Goal: Task Accomplishment & Management: Manage account settings

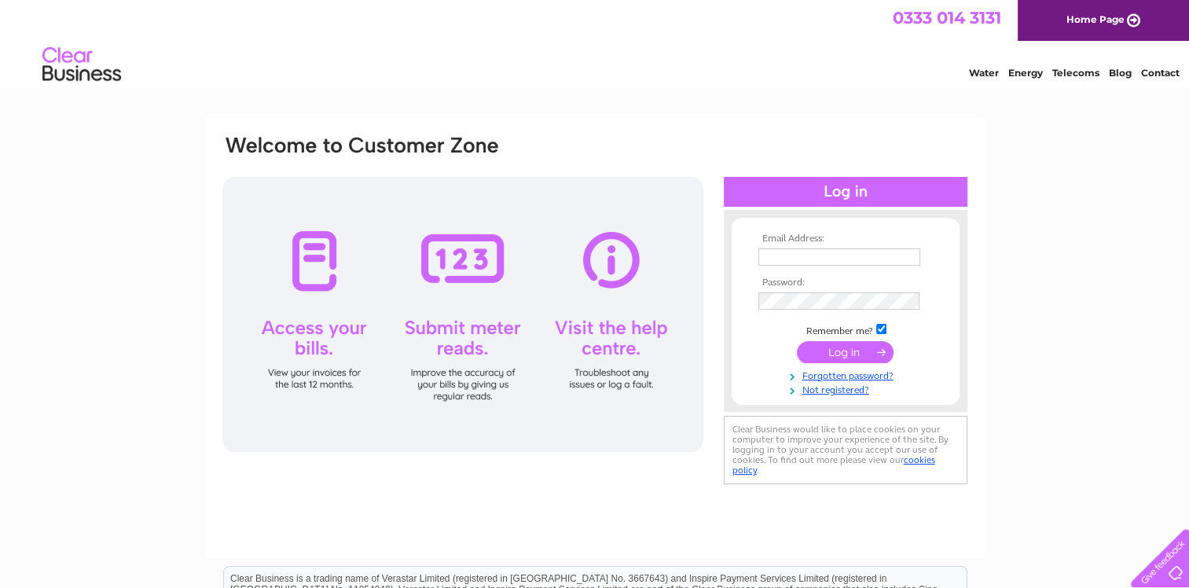
type input "[PERSON_NAME][EMAIL_ADDRESS][DOMAIN_NAME]"
click at [844, 353] on input "submit" at bounding box center [845, 352] width 97 height 22
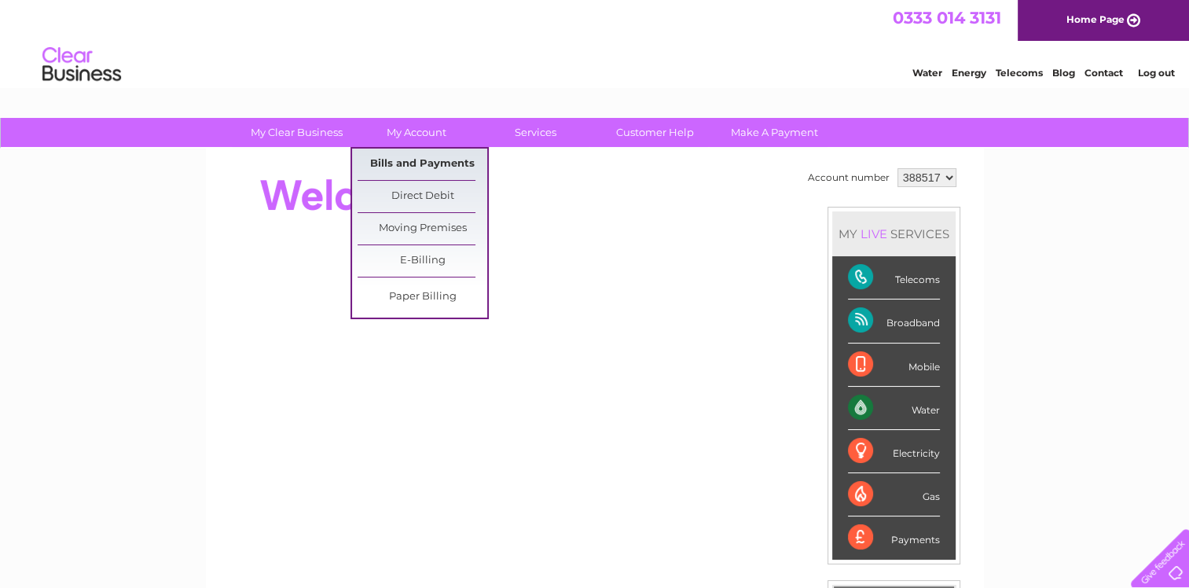
click at [393, 162] on link "Bills and Payments" at bounding box center [422, 163] width 130 height 31
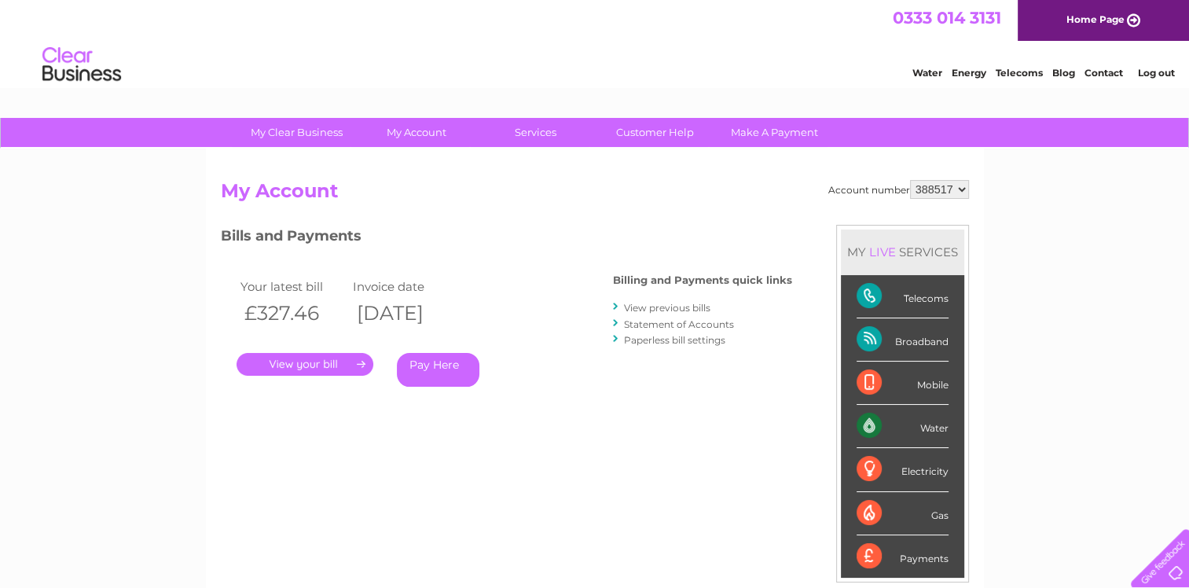
click at [313, 363] on link "." at bounding box center [304, 364] width 137 height 23
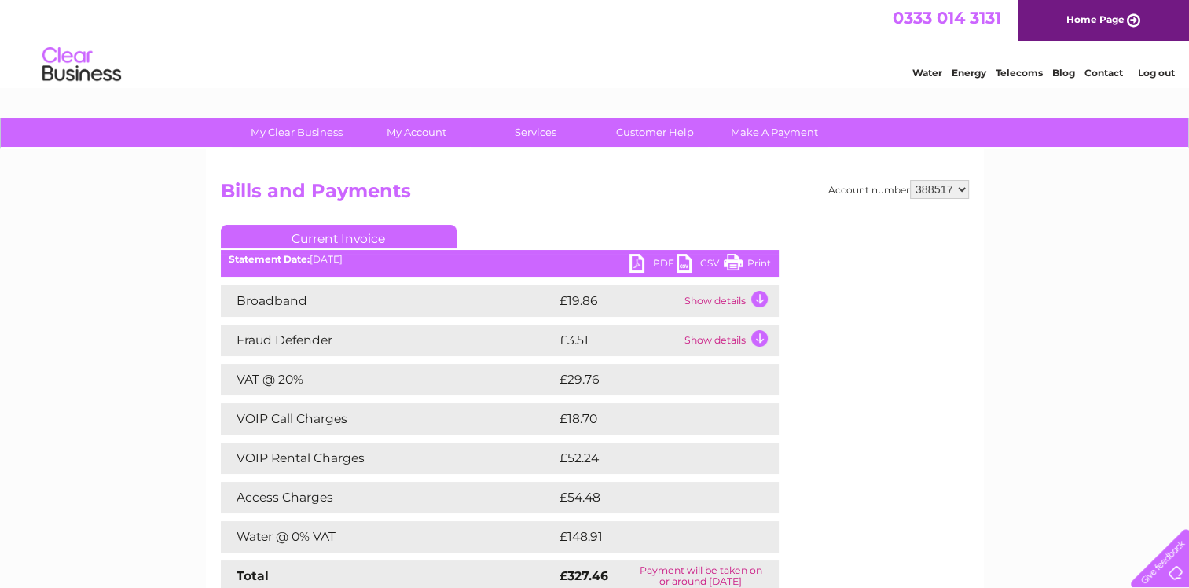
click at [749, 259] on link "Print" at bounding box center [747, 265] width 47 height 23
click at [1154, 71] on link "Log out" at bounding box center [1155, 73] width 37 height 12
